Goal: Subscribe to service/newsletter

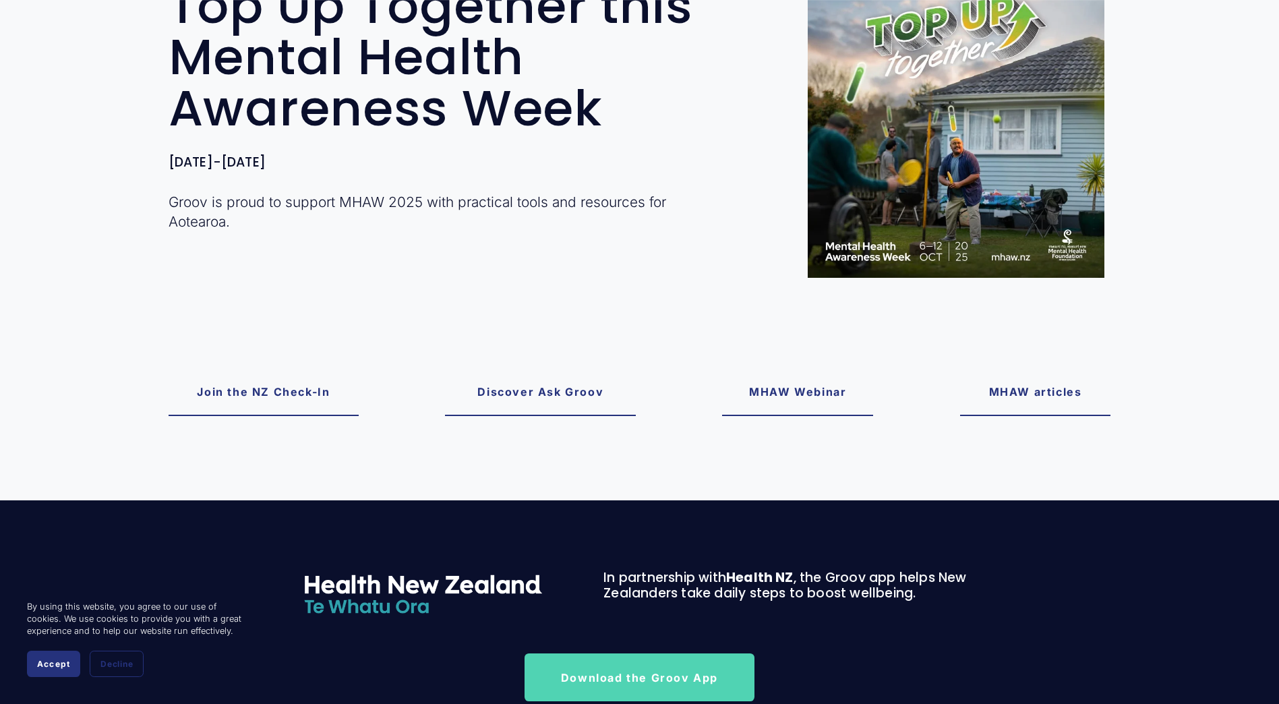
scroll to position [270, 0]
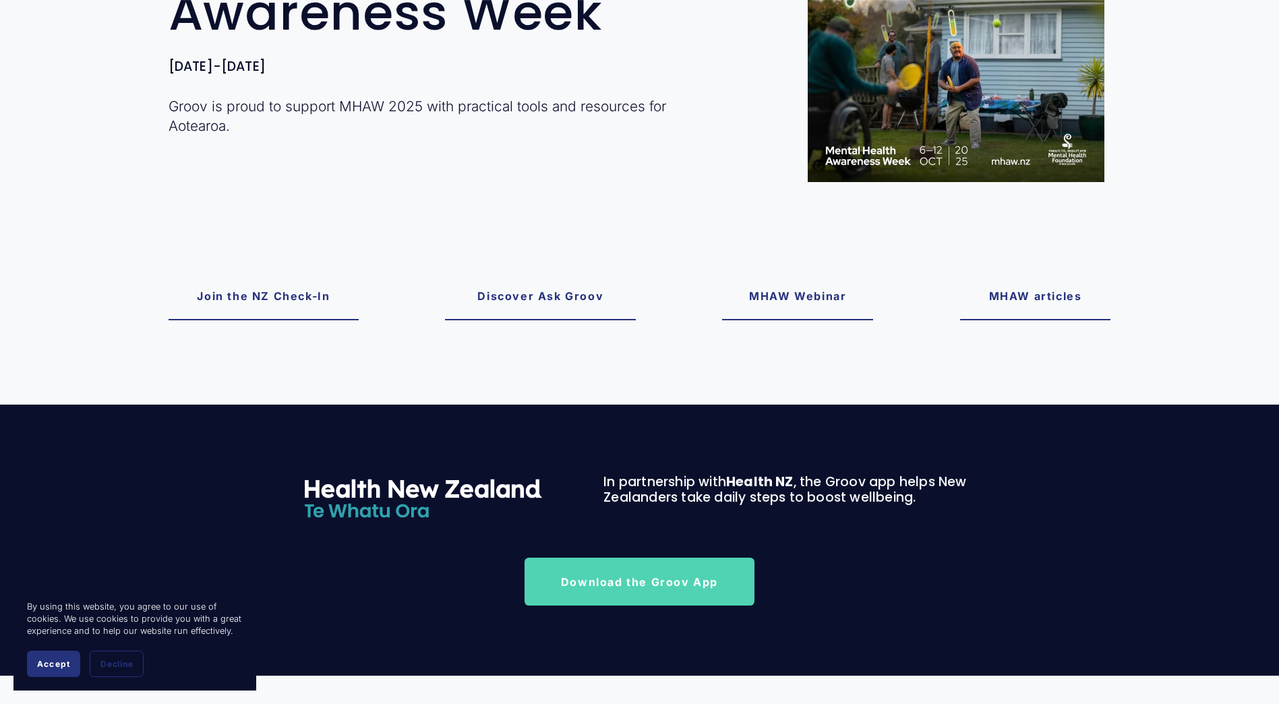
click at [239, 302] on link "Join the NZ Check-In" at bounding box center [264, 296] width 191 height 48
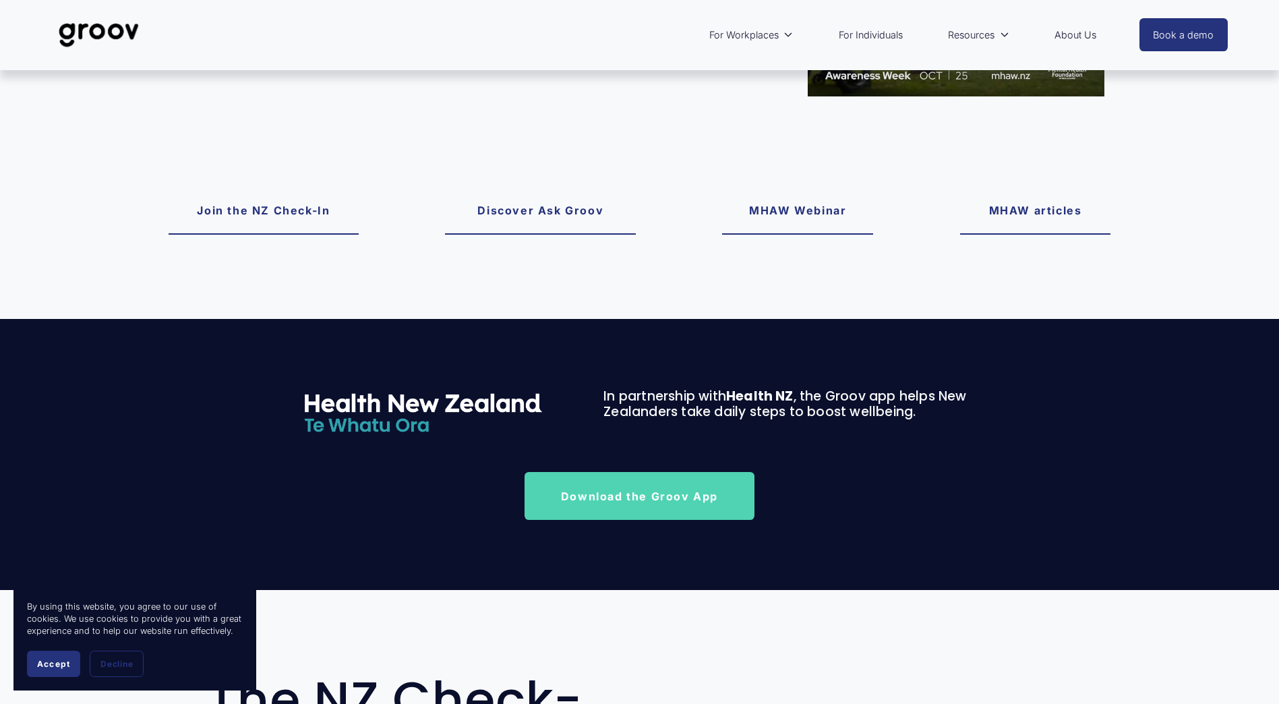
scroll to position [273, 0]
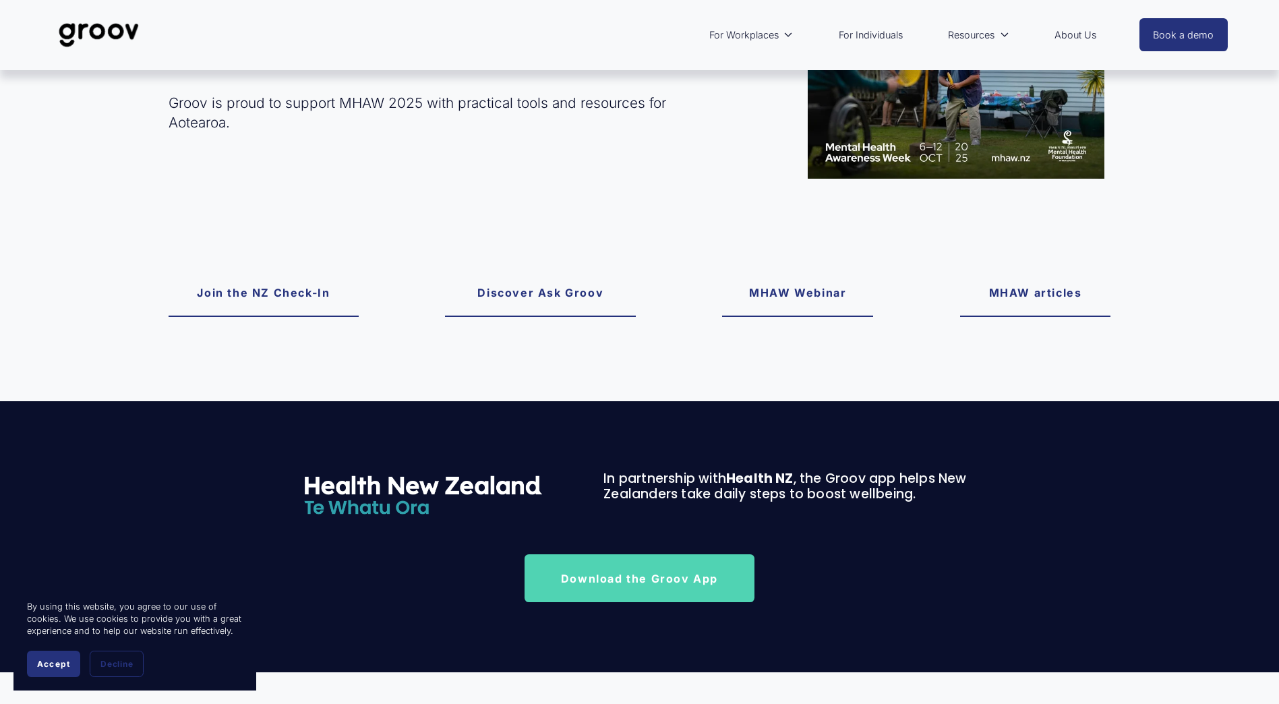
click at [985, 39] on span "Resources" at bounding box center [971, 35] width 47 height 18
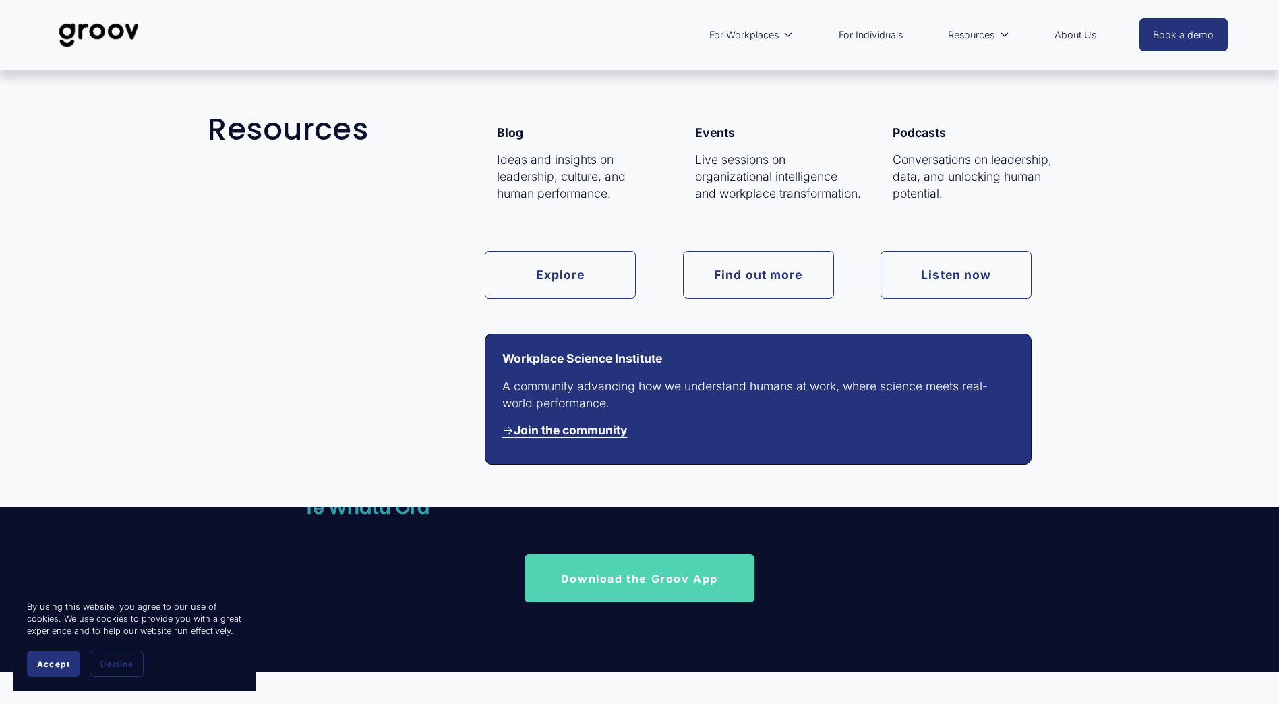
click at [798, 265] on link "Find out more" at bounding box center [758, 275] width 151 height 48
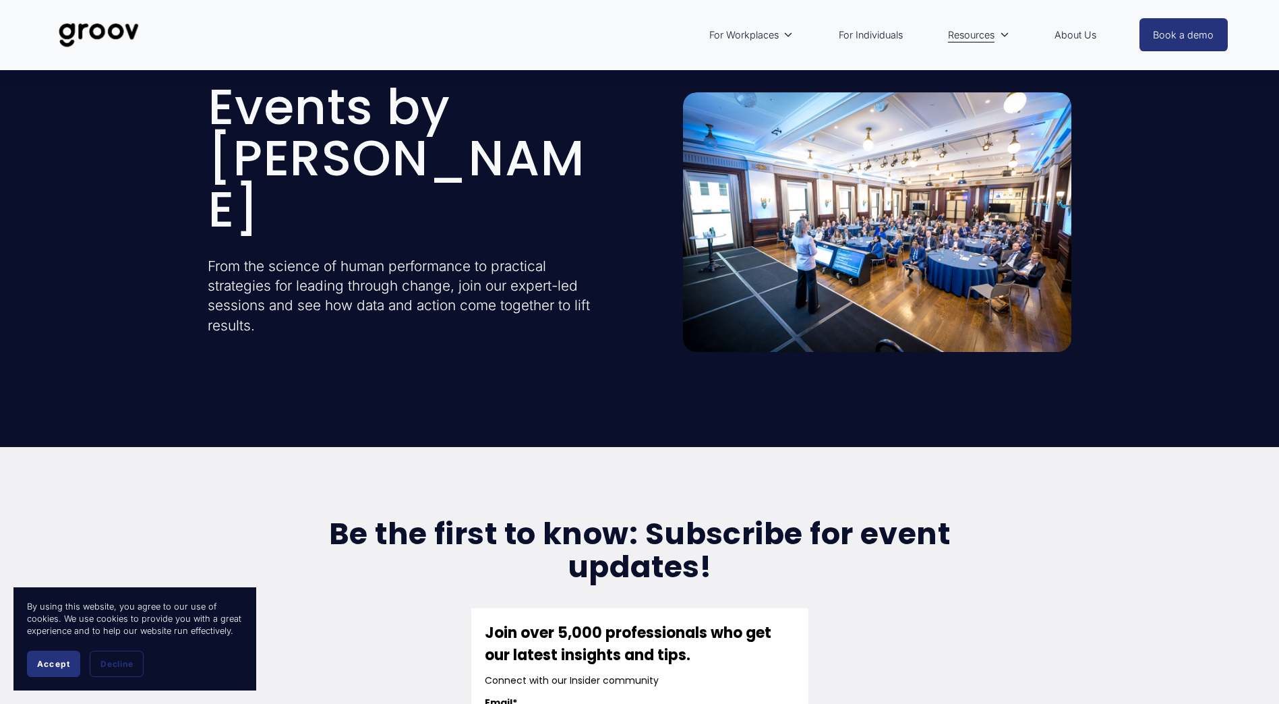
scroll to position [270, 0]
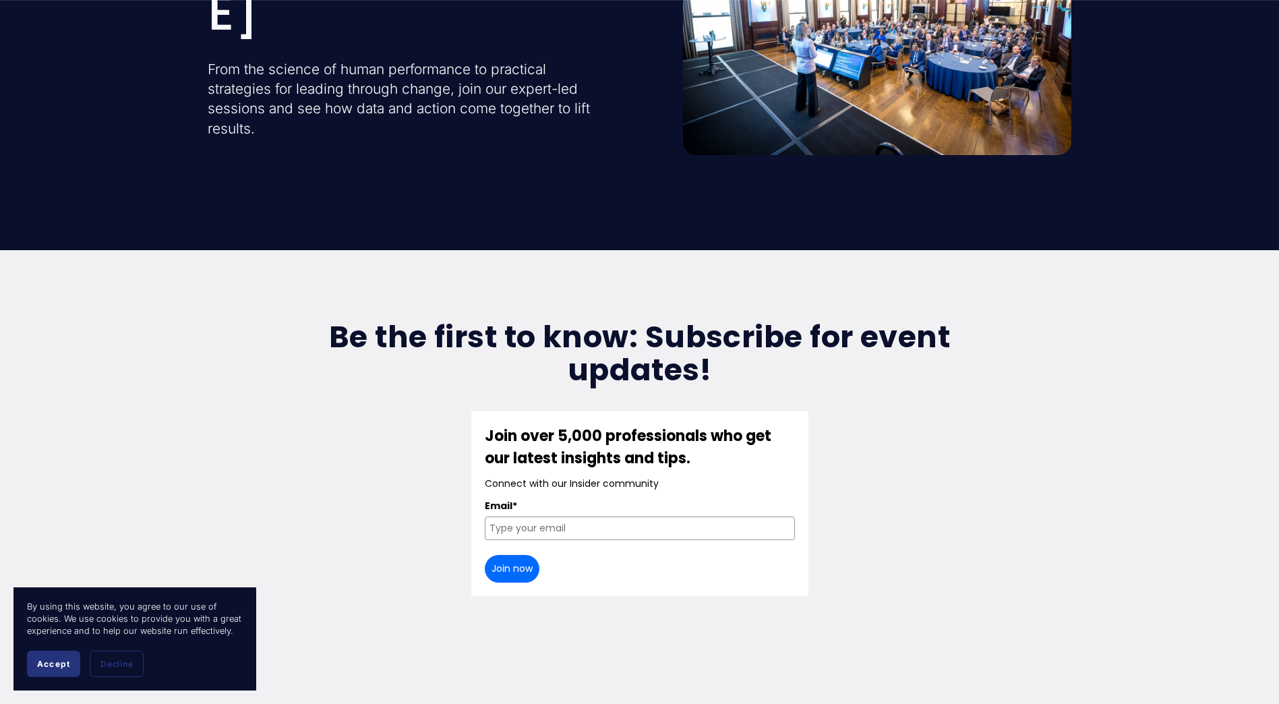
click at [556, 534] on div "Join over 5,000 professionals who get our latest insights and tips. Connect wit…" at bounding box center [640, 504] width 310 height 158
click at [564, 523] on input "Email*" at bounding box center [640, 528] width 310 height 24
type input "alice.ash@wcc.govt.nz"
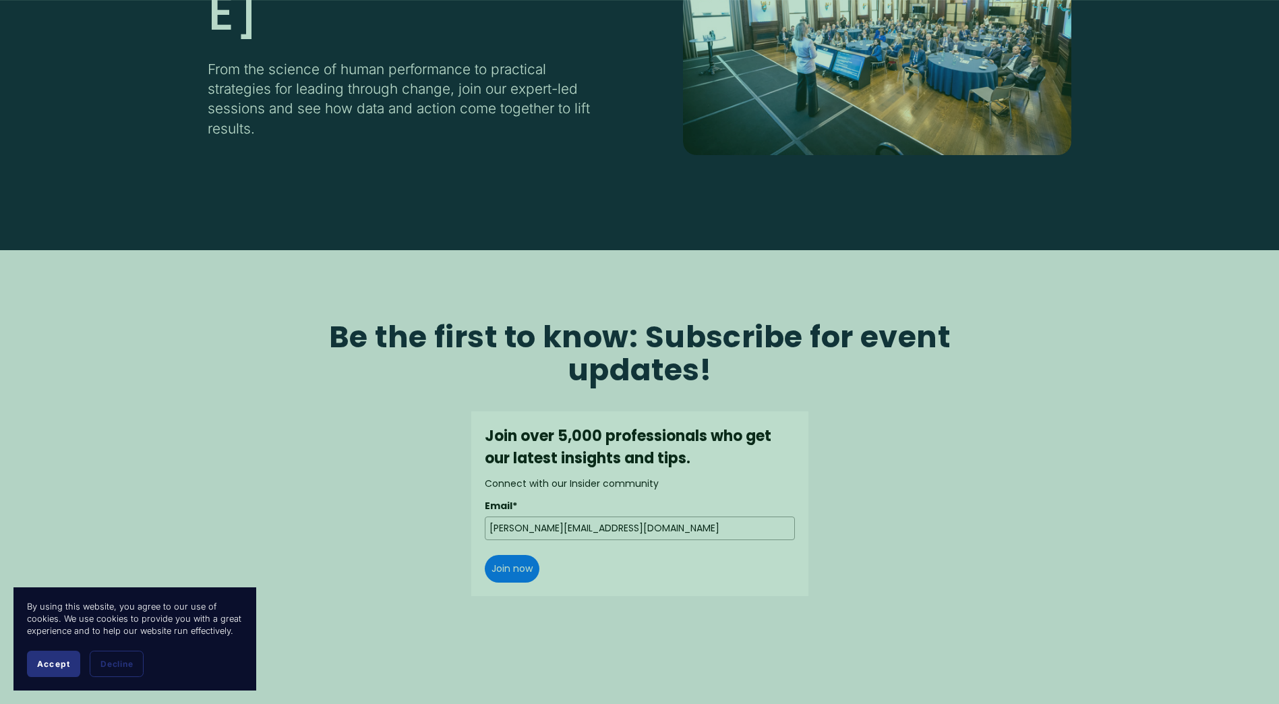
click at [517, 560] on div at bounding box center [639, 352] width 1279 height 704
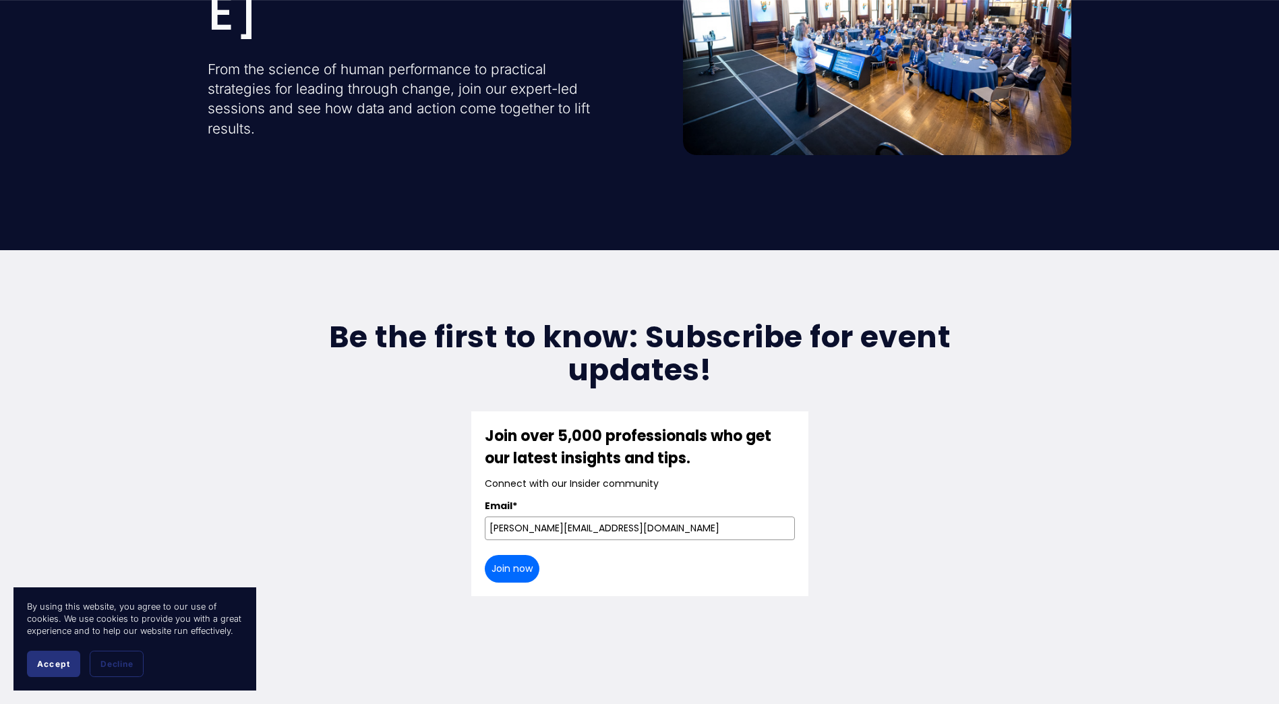
click at [516, 561] on button "Join now" at bounding box center [512, 569] width 55 height 28
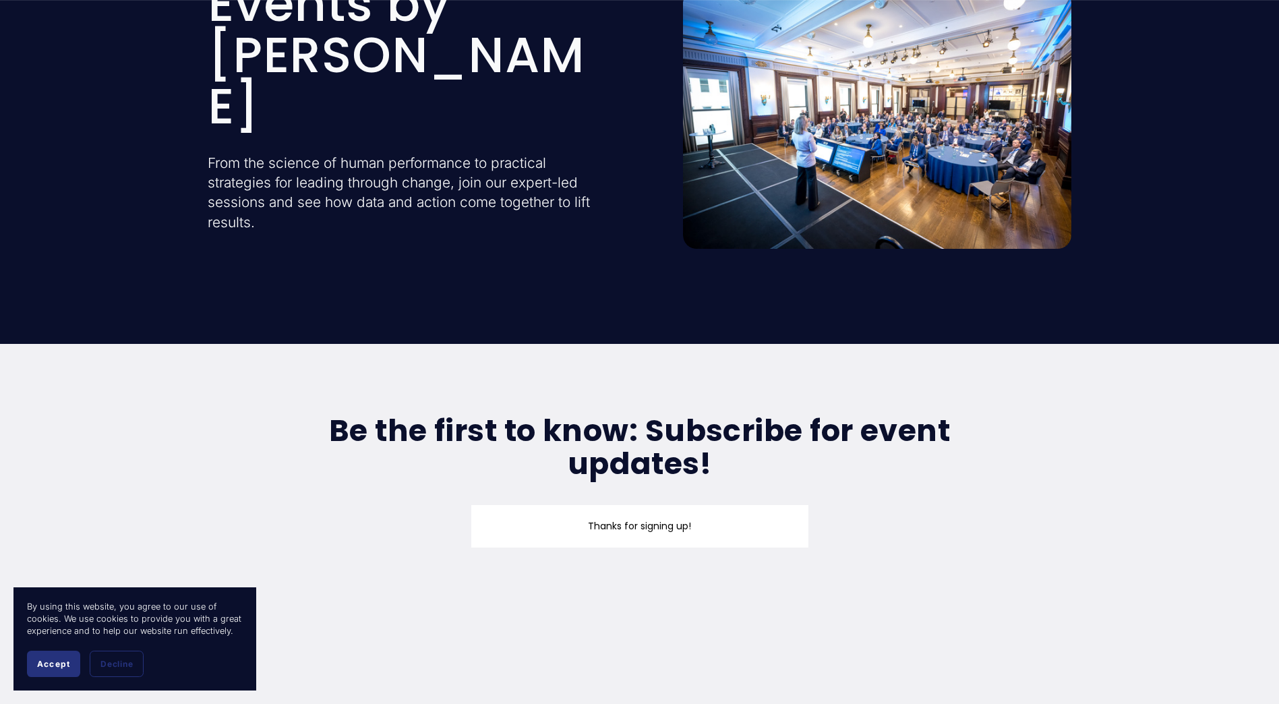
scroll to position [0, 0]
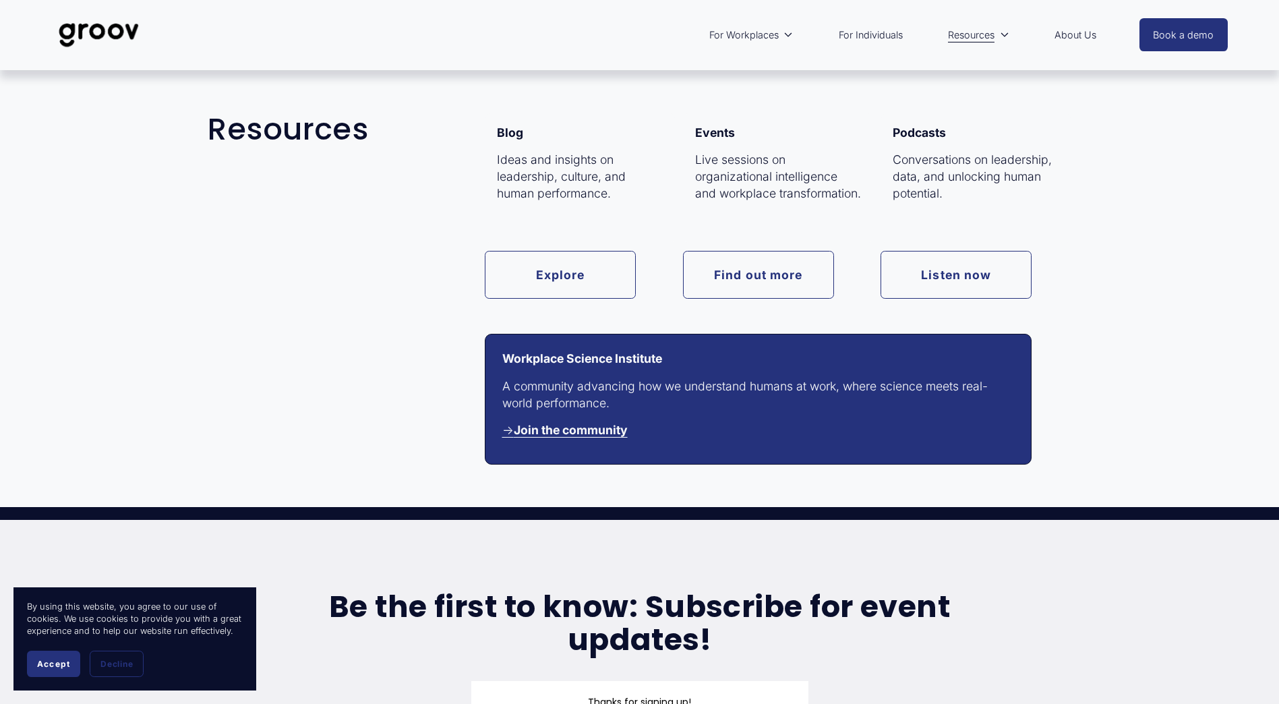
click at [952, 282] on link "Listen now" at bounding box center [955, 275] width 151 height 48
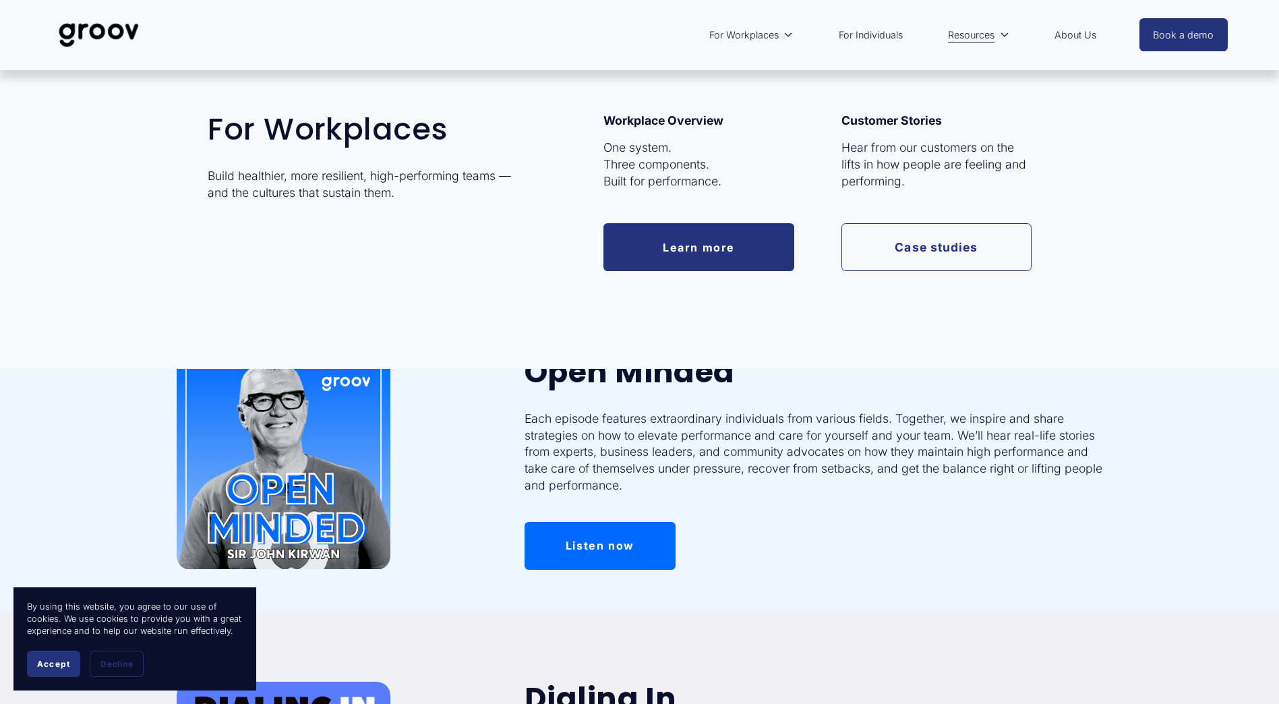
click at [766, 34] on span "For Workplaces" at bounding box center [743, 35] width 69 height 18
click at [741, 239] on link "Learn more" at bounding box center [698, 247] width 191 height 48
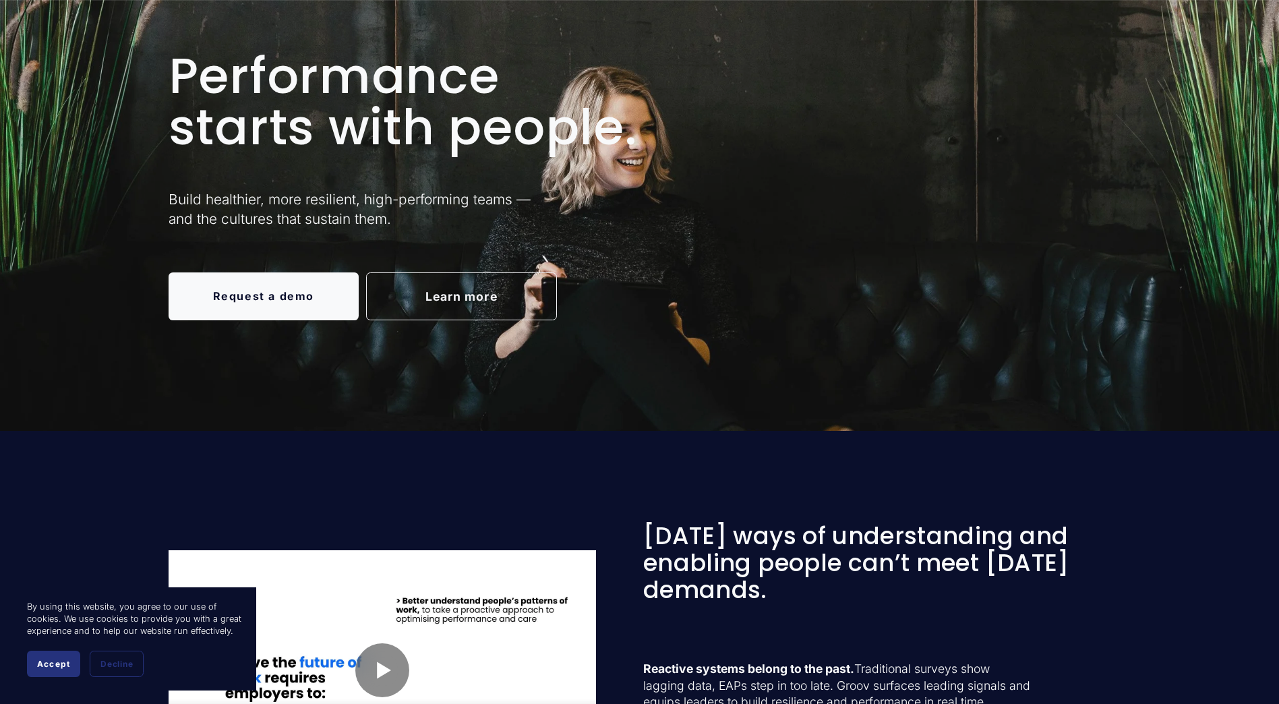
scroll to position [135, 0]
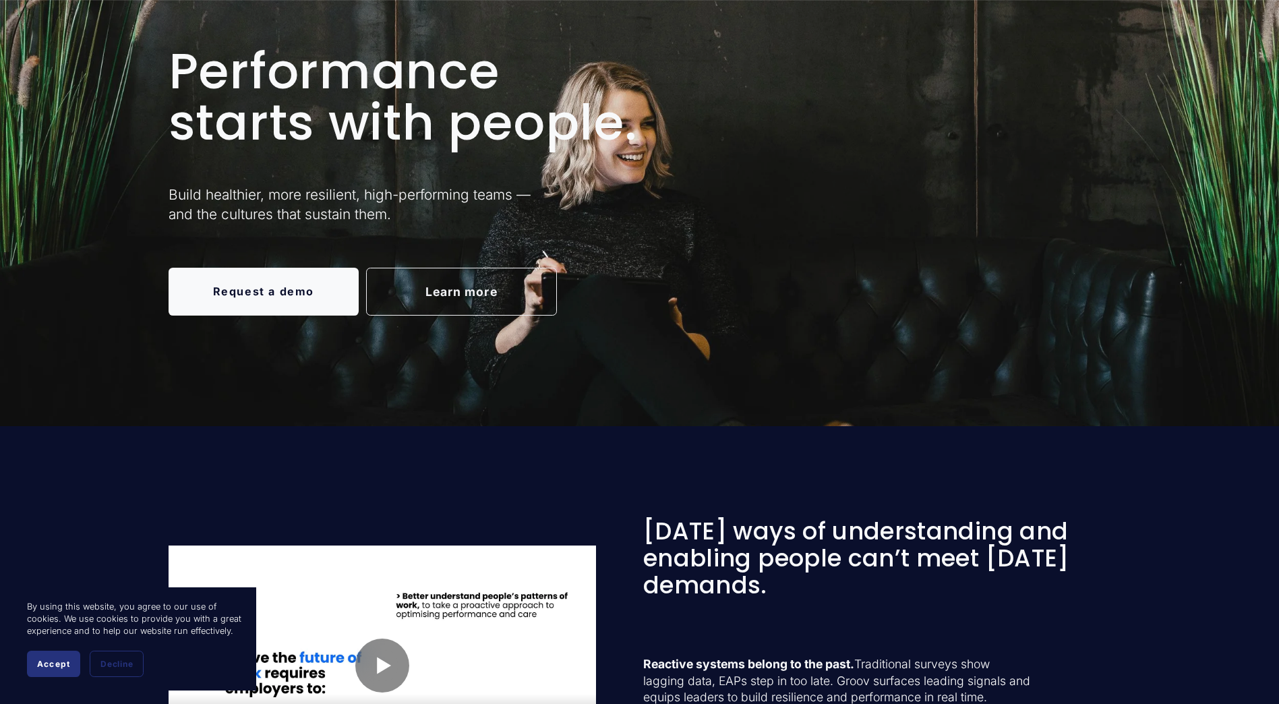
click at [217, 295] on link "Request a demo" at bounding box center [264, 292] width 191 height 48
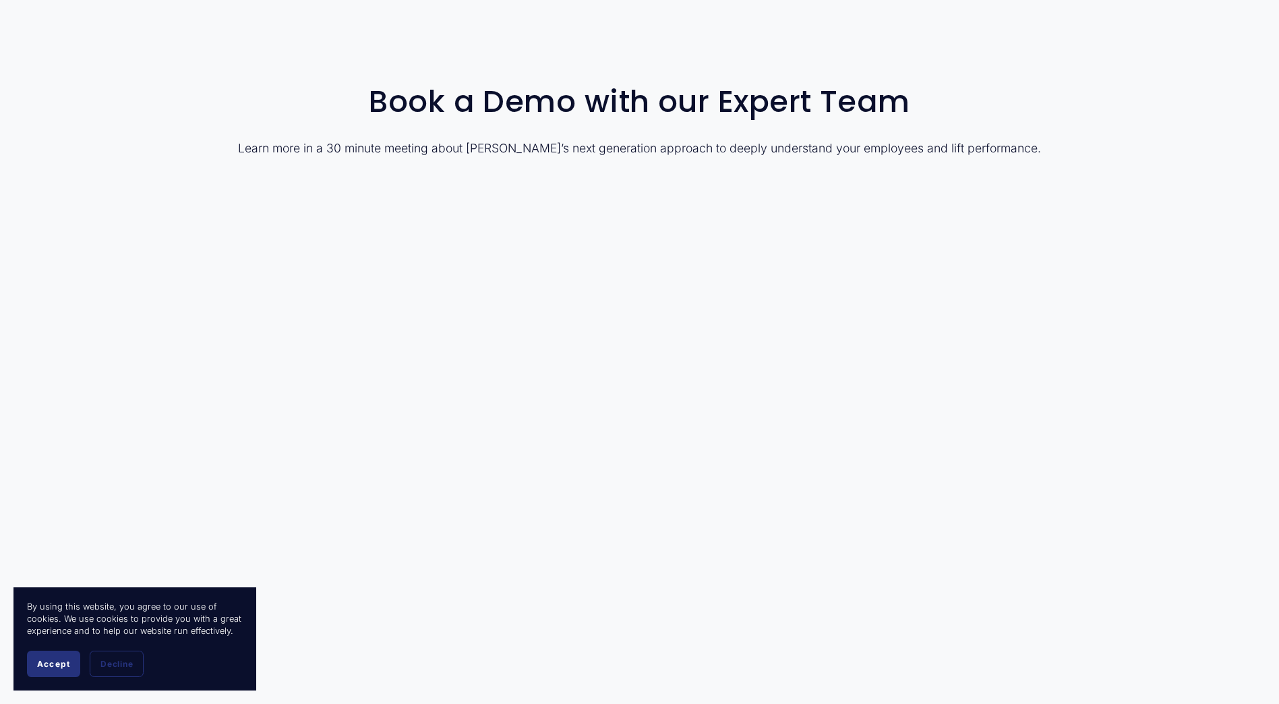
scroll to position [67, 0]
